Goal: Information Seeking & Learning: Find specific fact

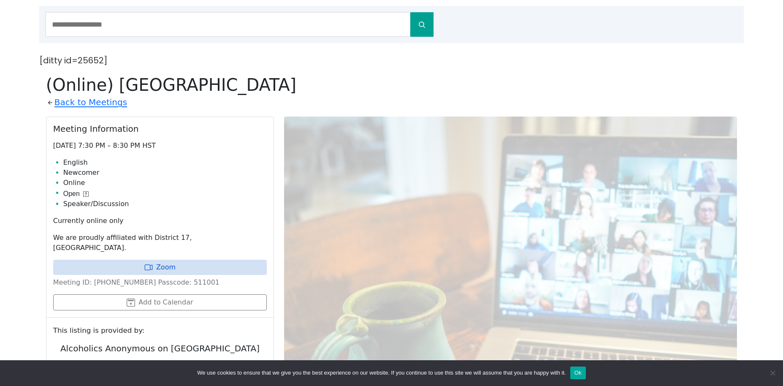
scroll to position [115, 0]
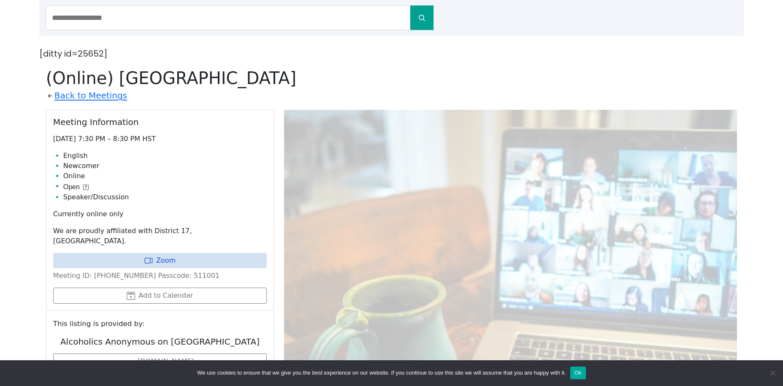
click at [251, 57] on div "[ditty id=25652]" at bounding box center [391, 53] width 705 height 15
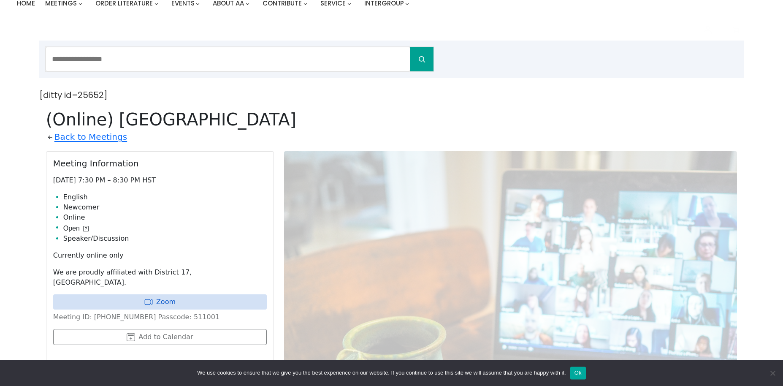
scroll to position [74, 0]
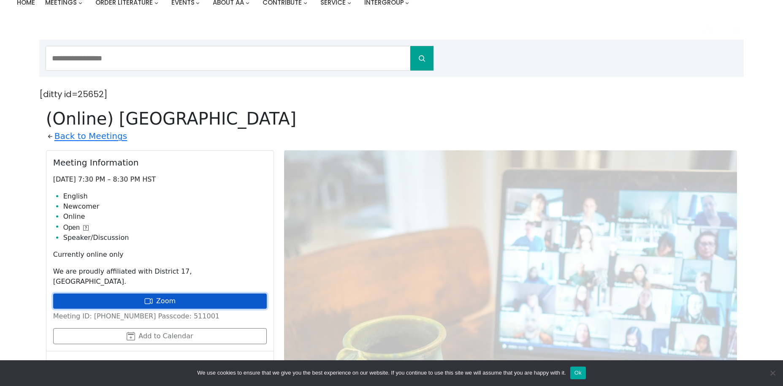
click at [149, 297] on icon at bounding box center [148, 301] width 8 height 8
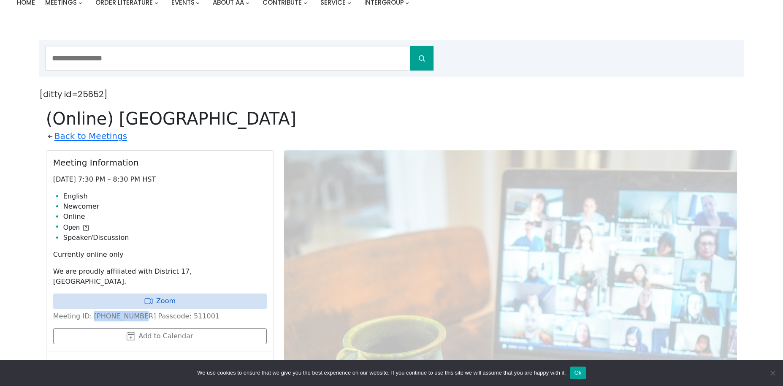
drag, startPoint x: 91, startPoint y: 308, endPoint x: 133, endPoint y: 310, distance: 42.2
click at [133, 311] on p "Meeting ID: [PHONE_NUMBER] Passcode: 511001" at bounding box center [160, 316] width 214 height 10
copy p "[PHONE_NUMBER]"
drag, startPoint x: 170, startPoint y: 308, endPoint x: 191, endPoint y: 309, distance: 20.7
click at [191, 311] on p "Meeting ID: [PHONE_NUMBER] Passcode: 511001" at bounding box center [160, 316] width 214 height 10
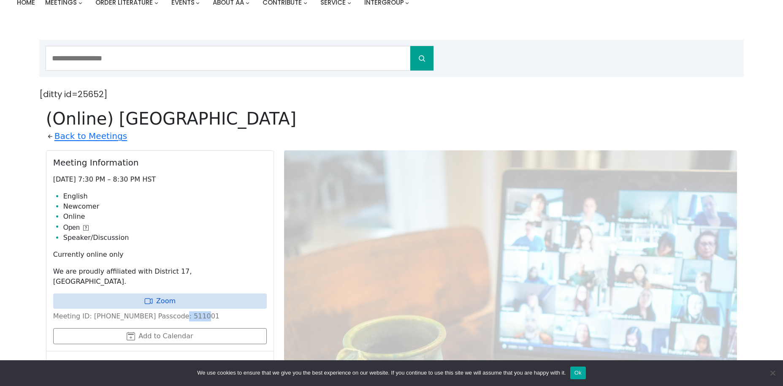
copy p "511001"
